Goal: Information Seeking & Learning: Compare options

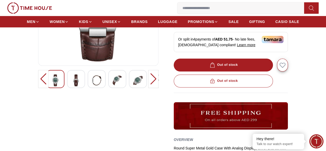
scroll to position [129, 0]
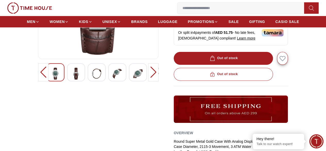
click at [71, 79] on img at bounding box center [75, 73] width 9 height 12
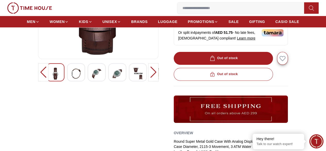
click at [71, 79] on div at bounding box center [76, 72] width 18 height 18
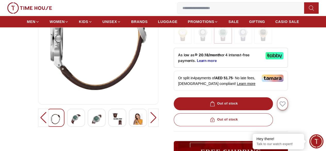
scroll to position [77, 0]
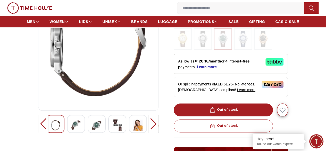
click at [71, 129] on img at bounding box center [75, 125] width 9 height 12
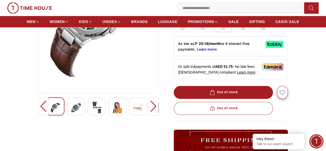
scroll to position [103, 0]
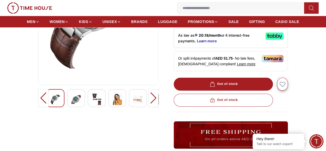
click at [92, 105] on img at bounding box center [96, 99] width 9 height 12
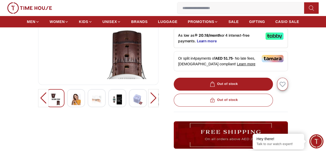
click at [71, 105] on img at bounding box center [75, 99] width 9 height 12
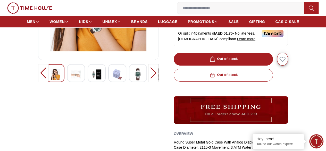
scroll to position [129, 0]
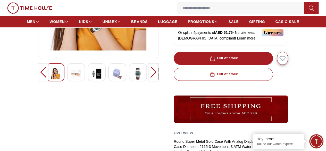
click at [138, 76] on div at bounding box center [98, 73] width 120 height 20
click at [133, 79] on img at bounding box center [137, 73] width 9 height 12
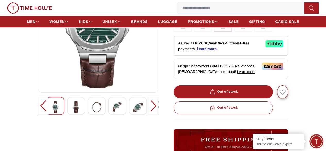
scroll to position [26, 0]
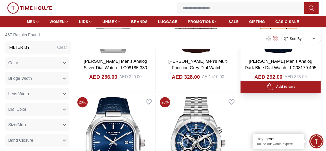
scroll to position [1030, 0]
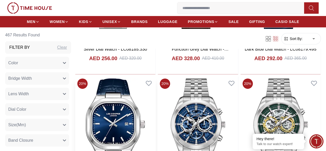
click at [148, 76] on img at bounding box center [115, 127] width 80 height 102
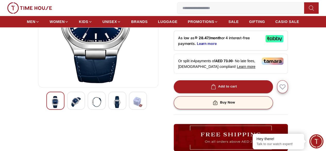
scroll to position [103, 0]
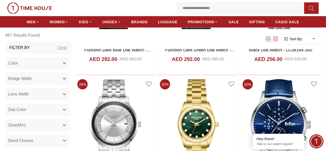
scroll to position [1281, 0]
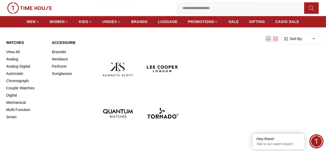
click at [142, 60] on img at bounding box center [162, 68] width 40 height 40
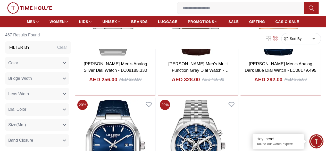
scroll to position [1082, 0]
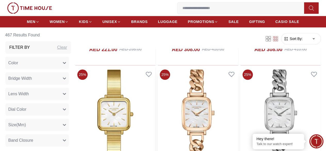
scroll to position [2164, 0]
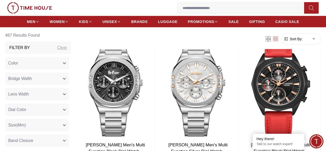
scroll to position [3529, 0]
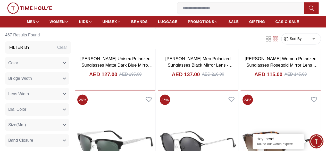
scroll to position [4302, 0]
